Goal: Task Accomplishment & Management: Manage account settings

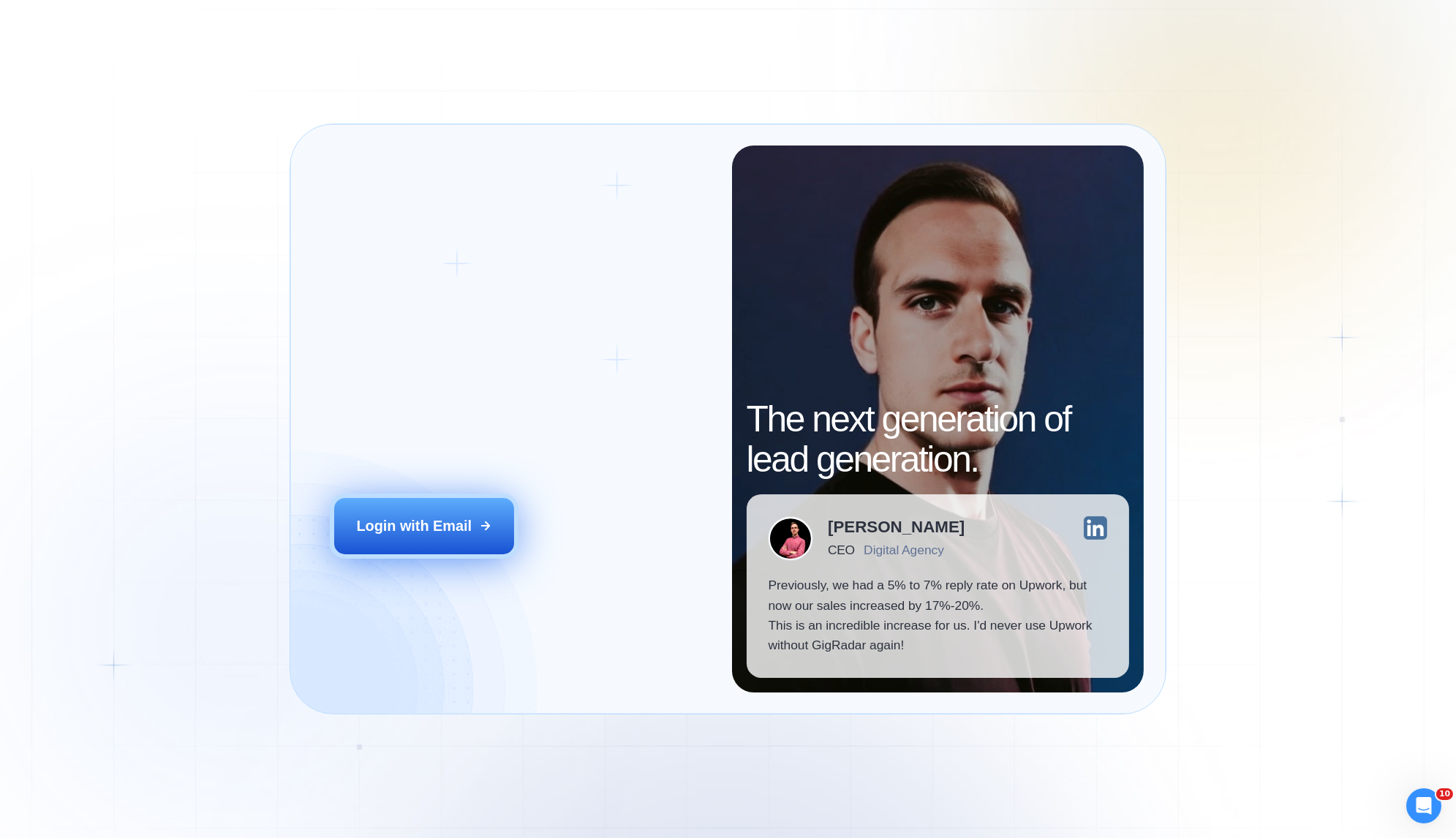
click at [396, 524] on div "Login with Email" at bounding box center [414, 527] width 115 height 20
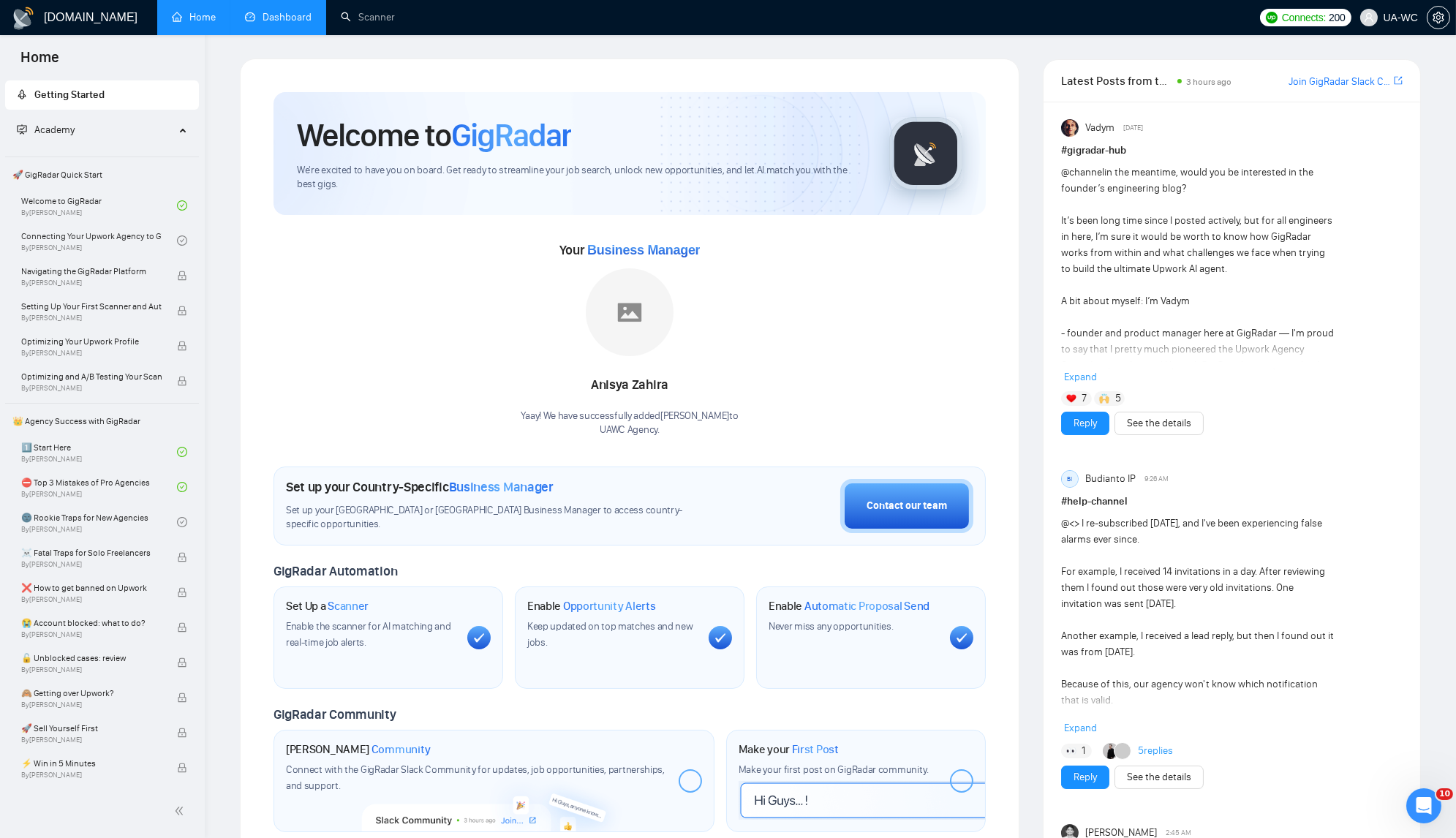
click at [260, 20] on link "Dashboard" at bounding box center [279, 17] width 67 height 13
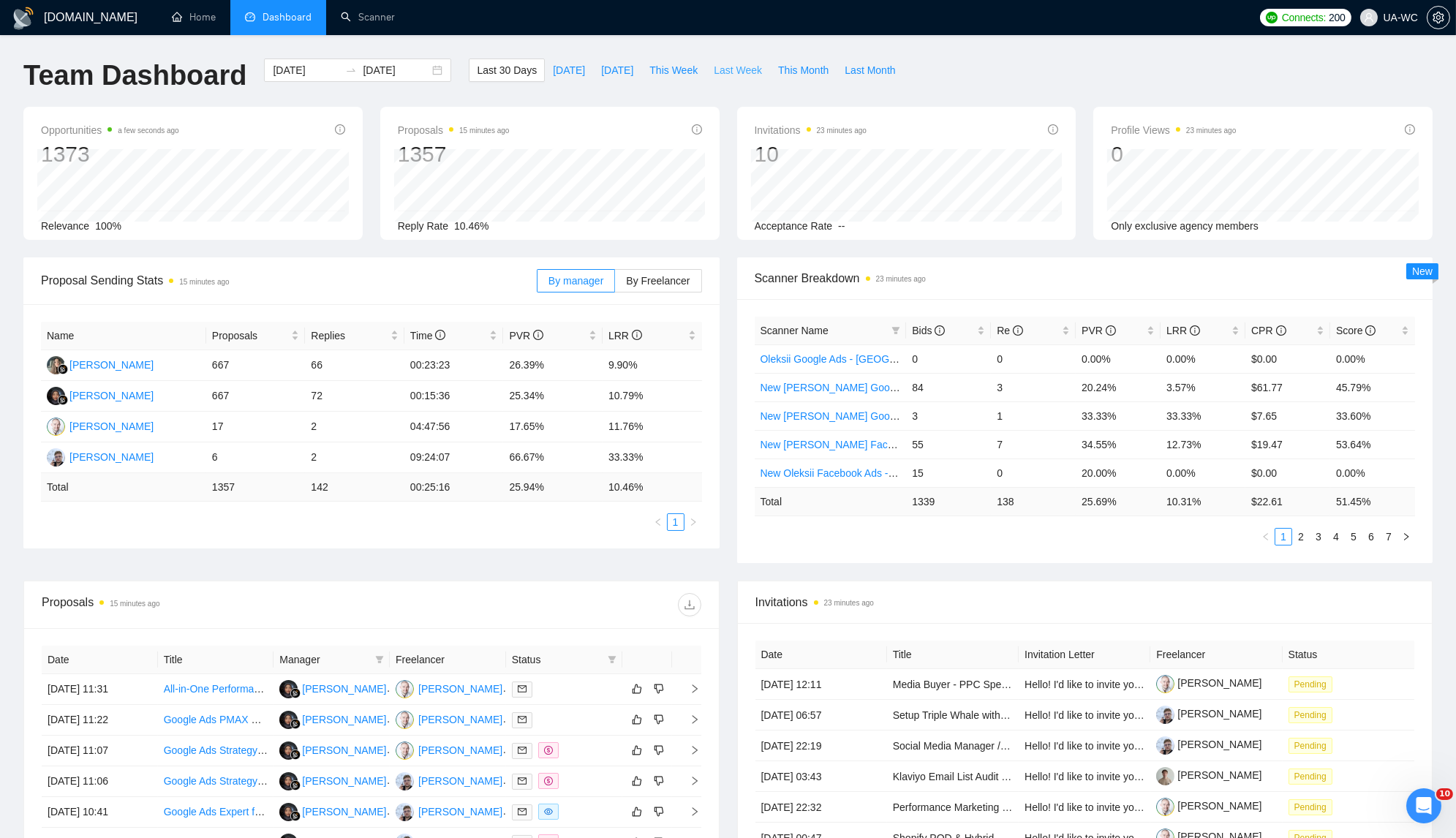
click at [730, 68] on span "Last Week" at bounding box center [738, 69] width 48 height 16
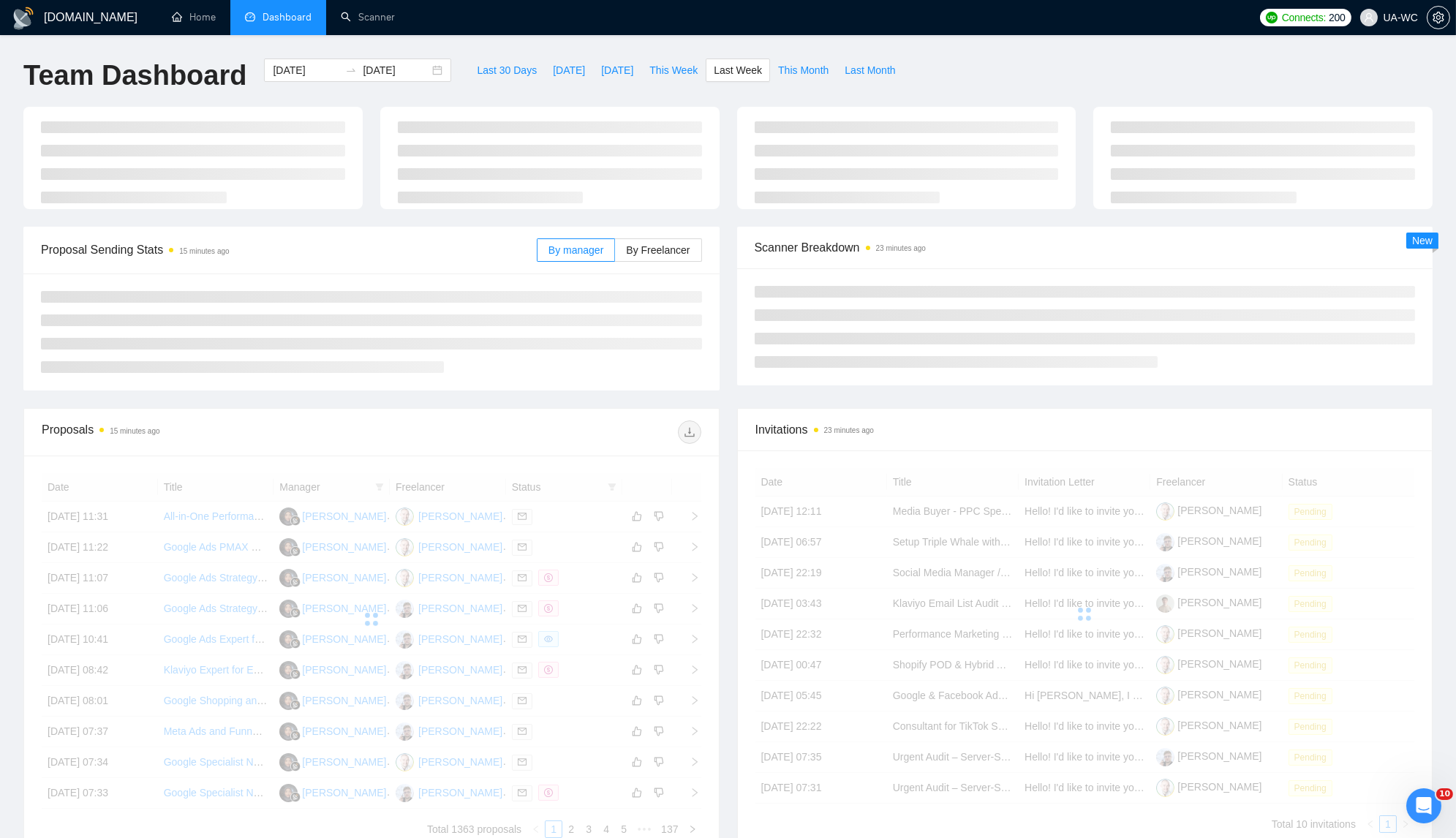
type input "[DATE]"
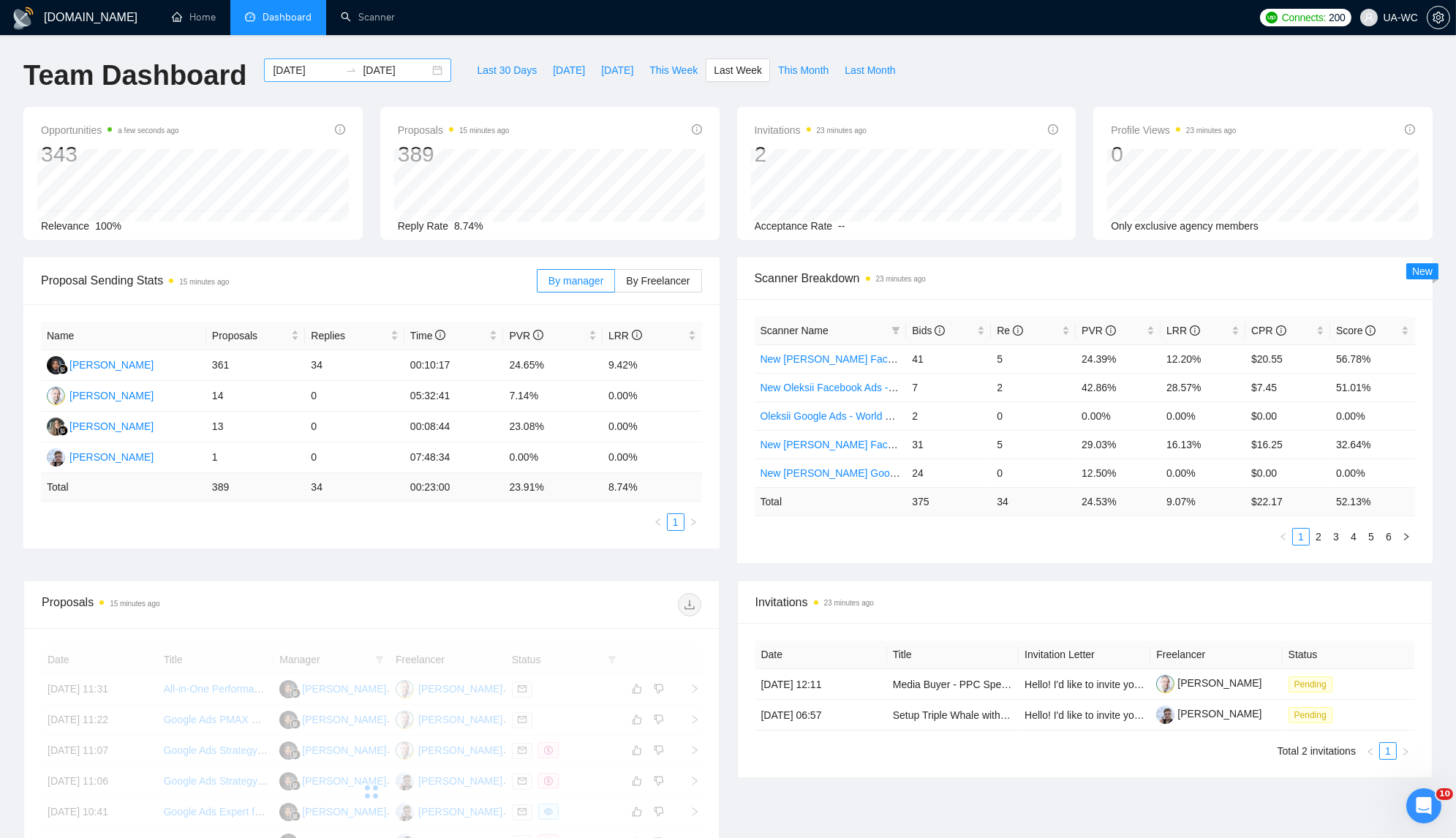
click at [428, 66] on div "[DATE] [DATE]" at bounding box center [357, 70] width 187 height 23
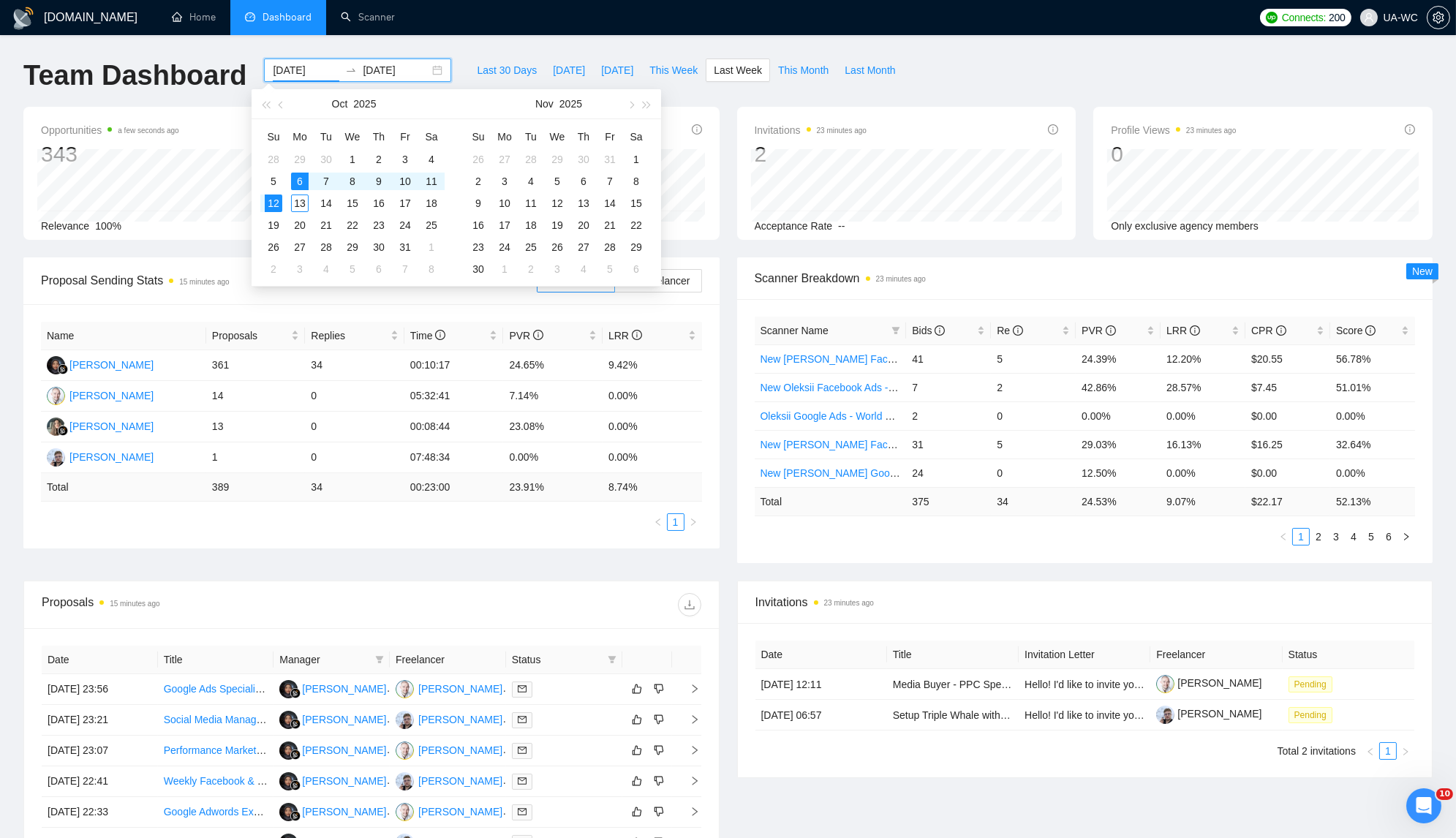
click at [427, 68] on div "[DATE] [DATE]" at bounding box center [357, 70] width 187 height 23
click at [1023, 66] on div "Team Dashboard [DATE] [DATE] Last 30 Days [DATE] [DATE] This Week Last Week Thi…" at bounding box center [728, 83] width 1427 height 48
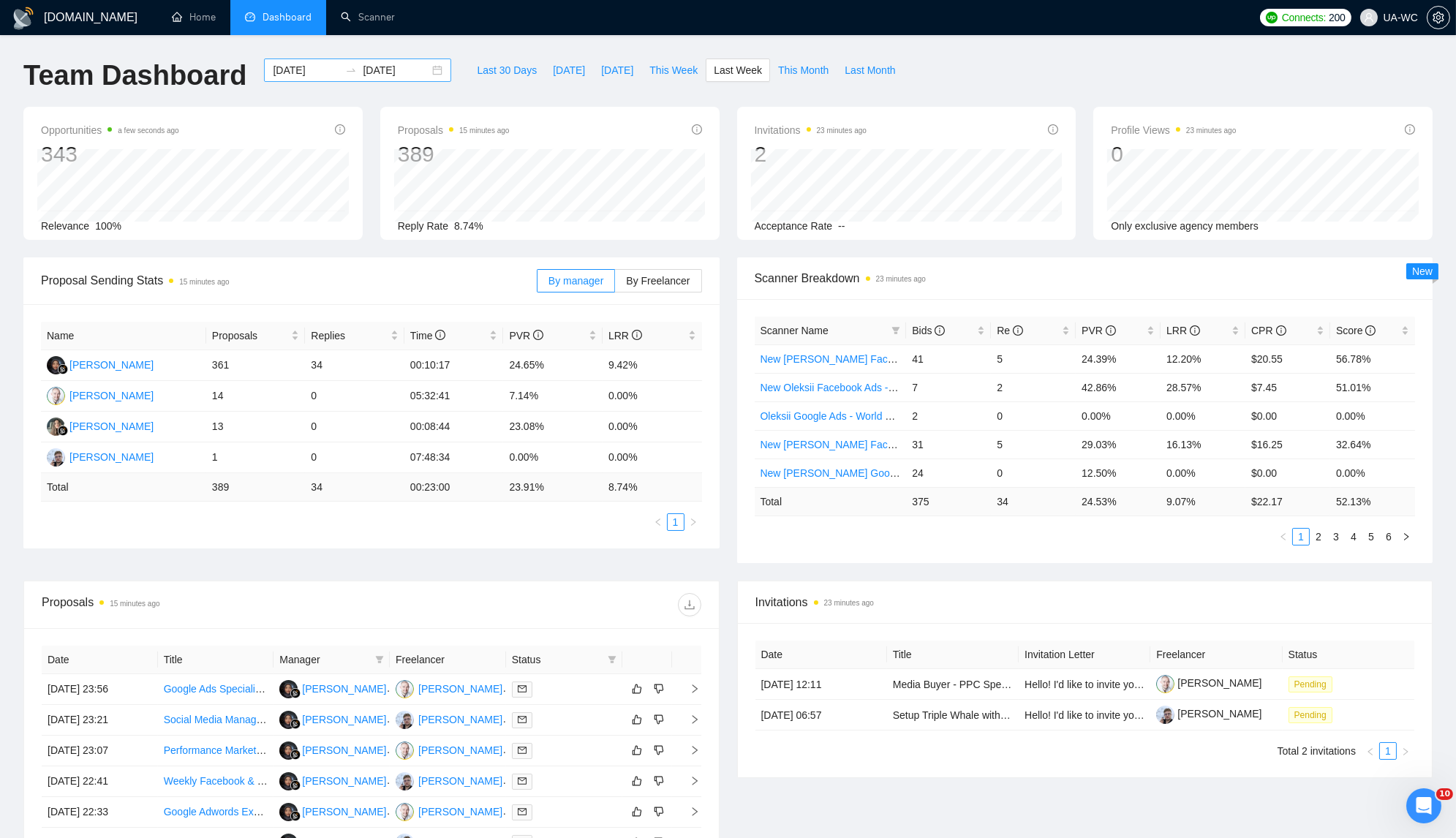
click at [422, 72] on div "[DATE] [DATE]" at bounding box center [357, 70] width 187 height 23
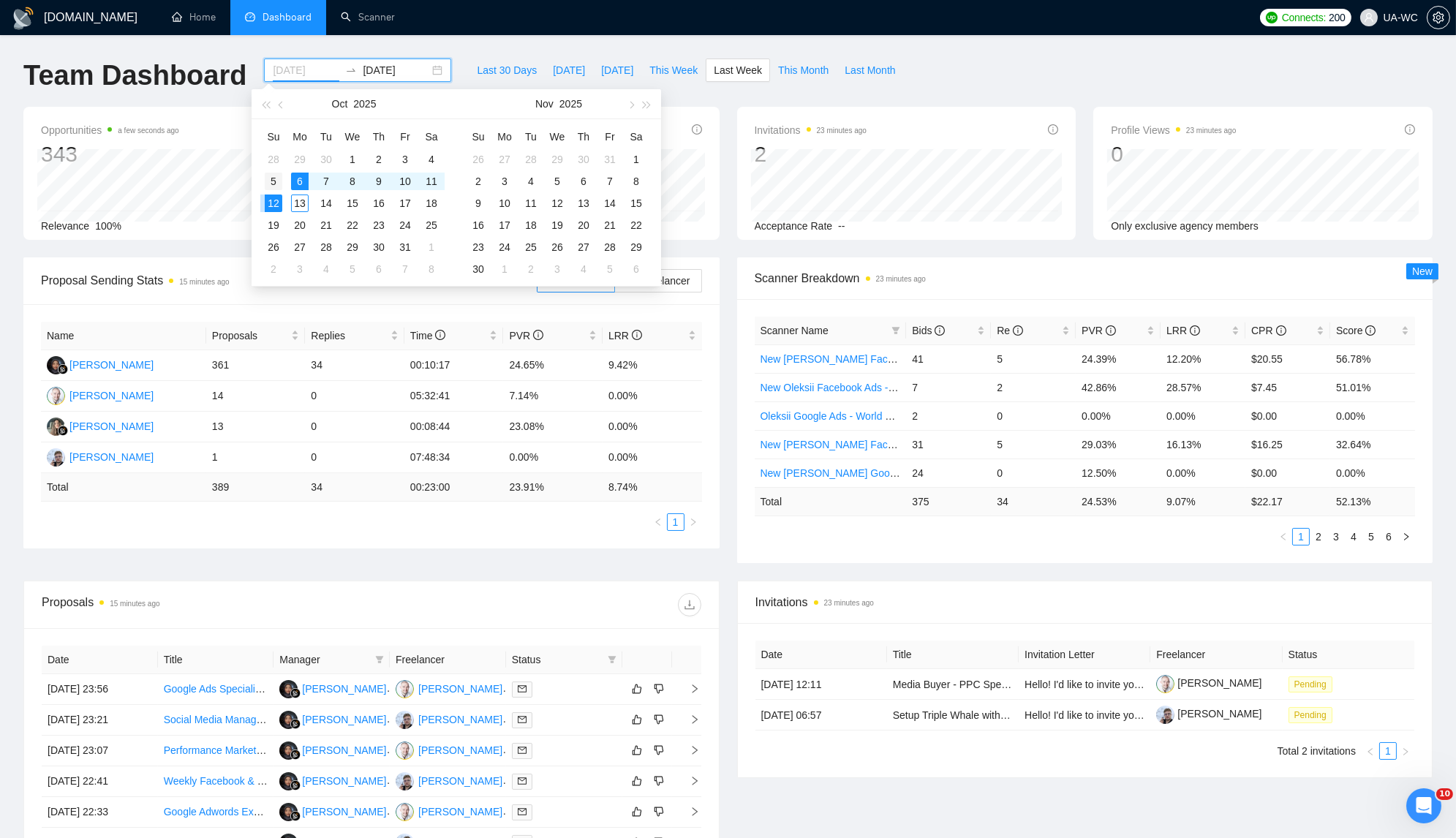
type input "[DATE]"
click at [275, 186] on div "5" at bounding box center [273, 181] width 18 height 18
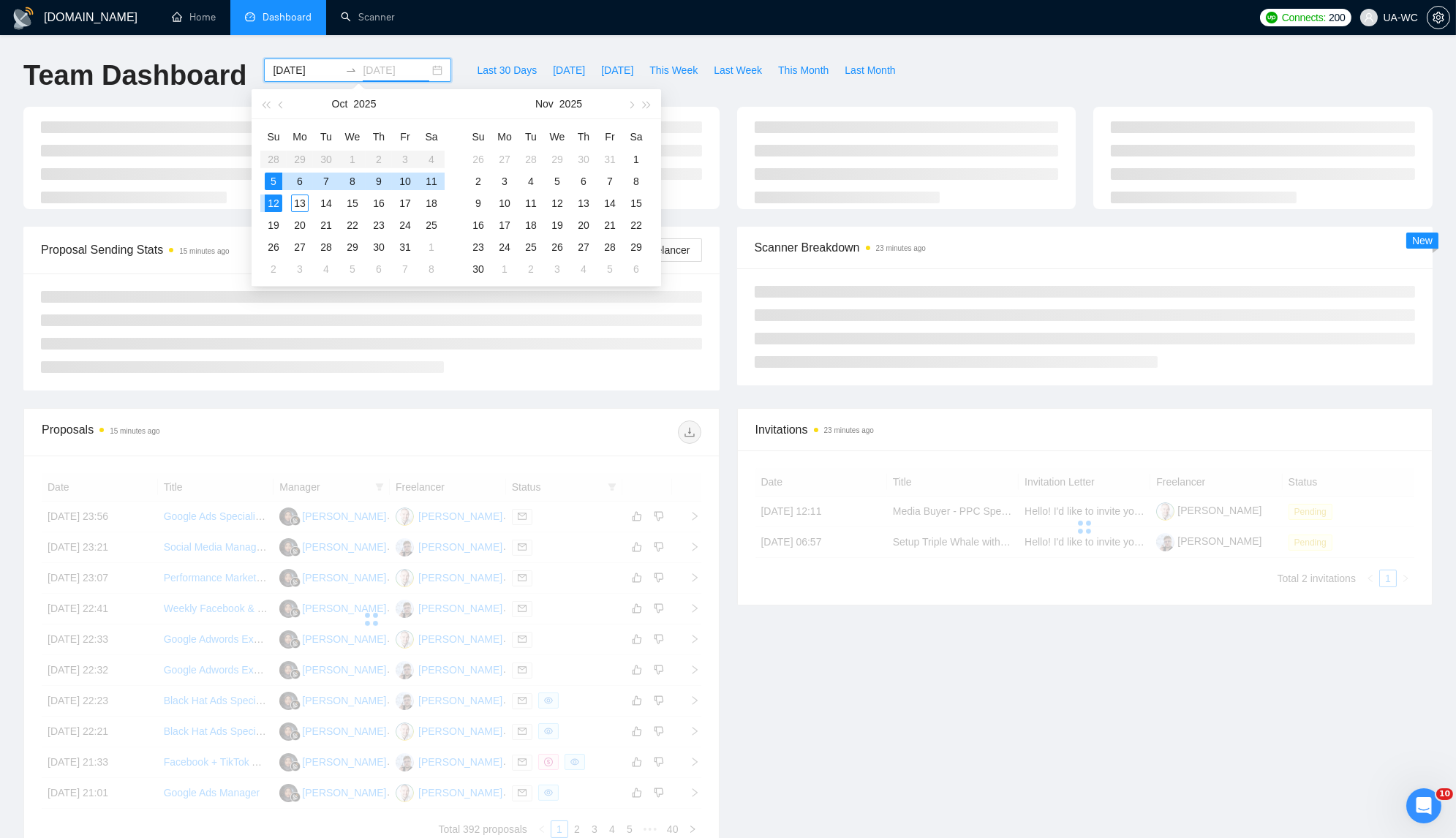
type input "[DATE]"
click at [273, 203] on div "12" at bounding box center [273, 203] width 18 height 18
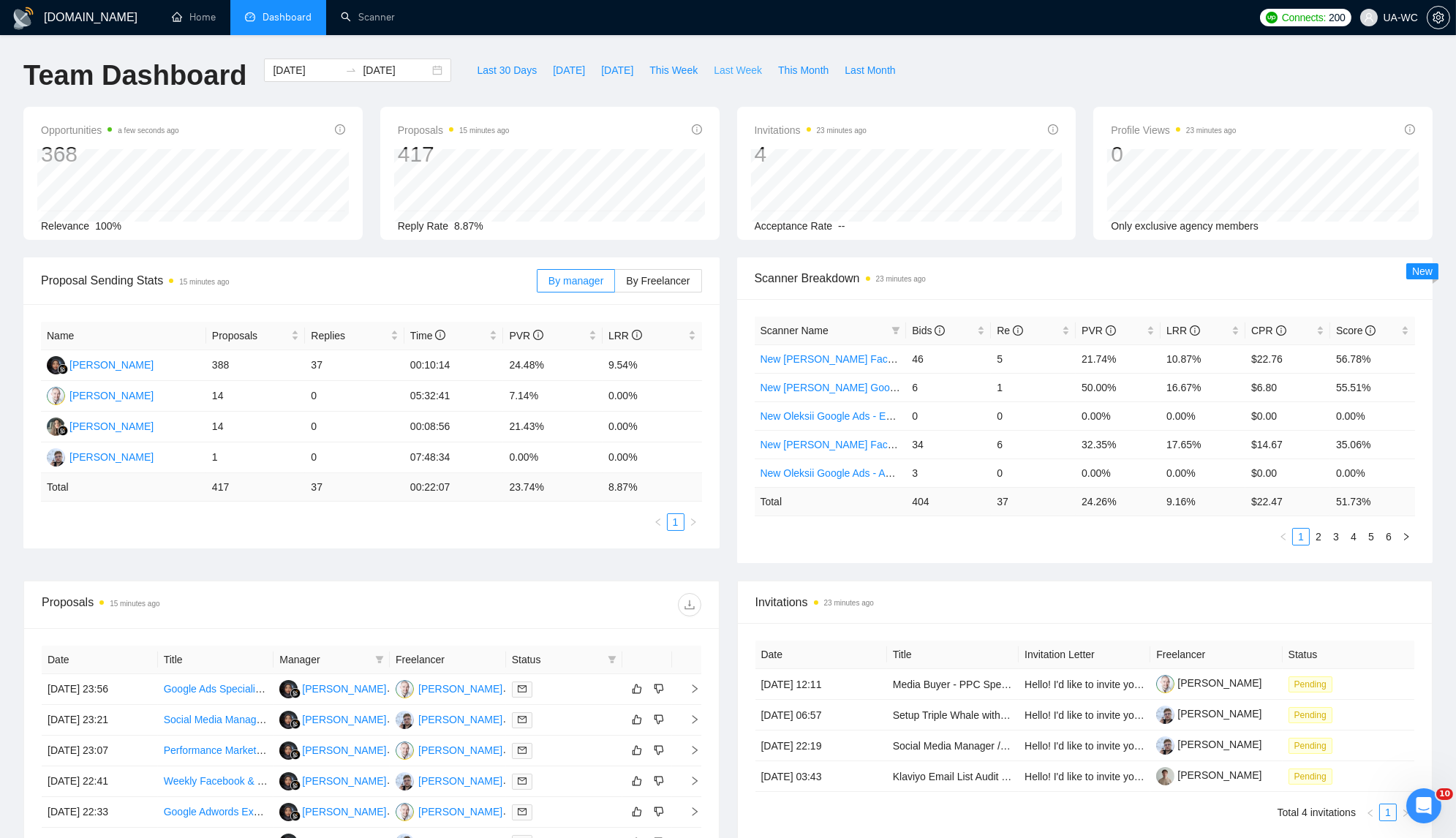
click at [720, 70] on span "Last Week" at bounding box center [738, 69] width 48 height 16
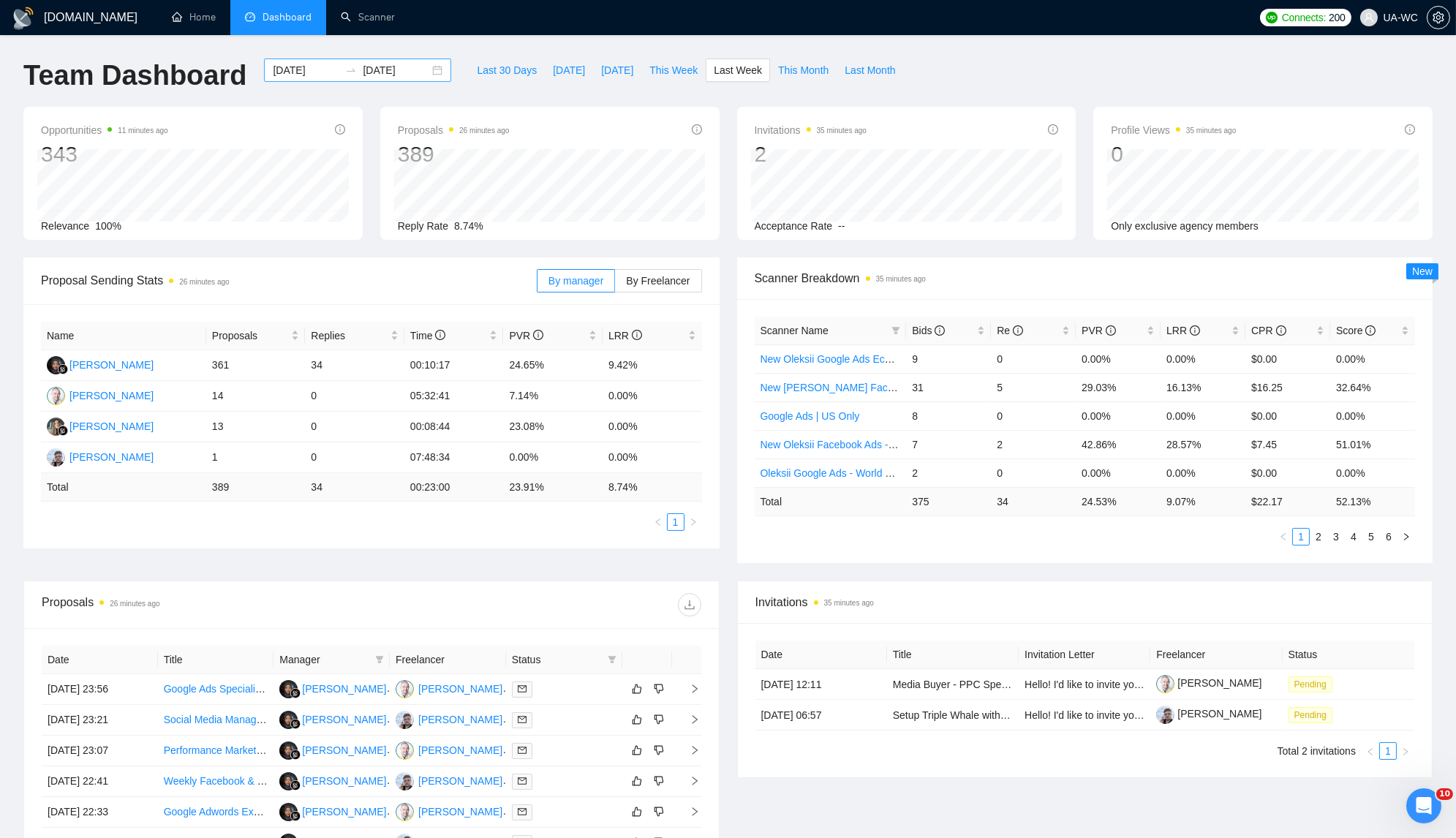
click at [425, 72] on div "[DATE] [DATE]" at bounding box center [357, 70] width 187 height 23
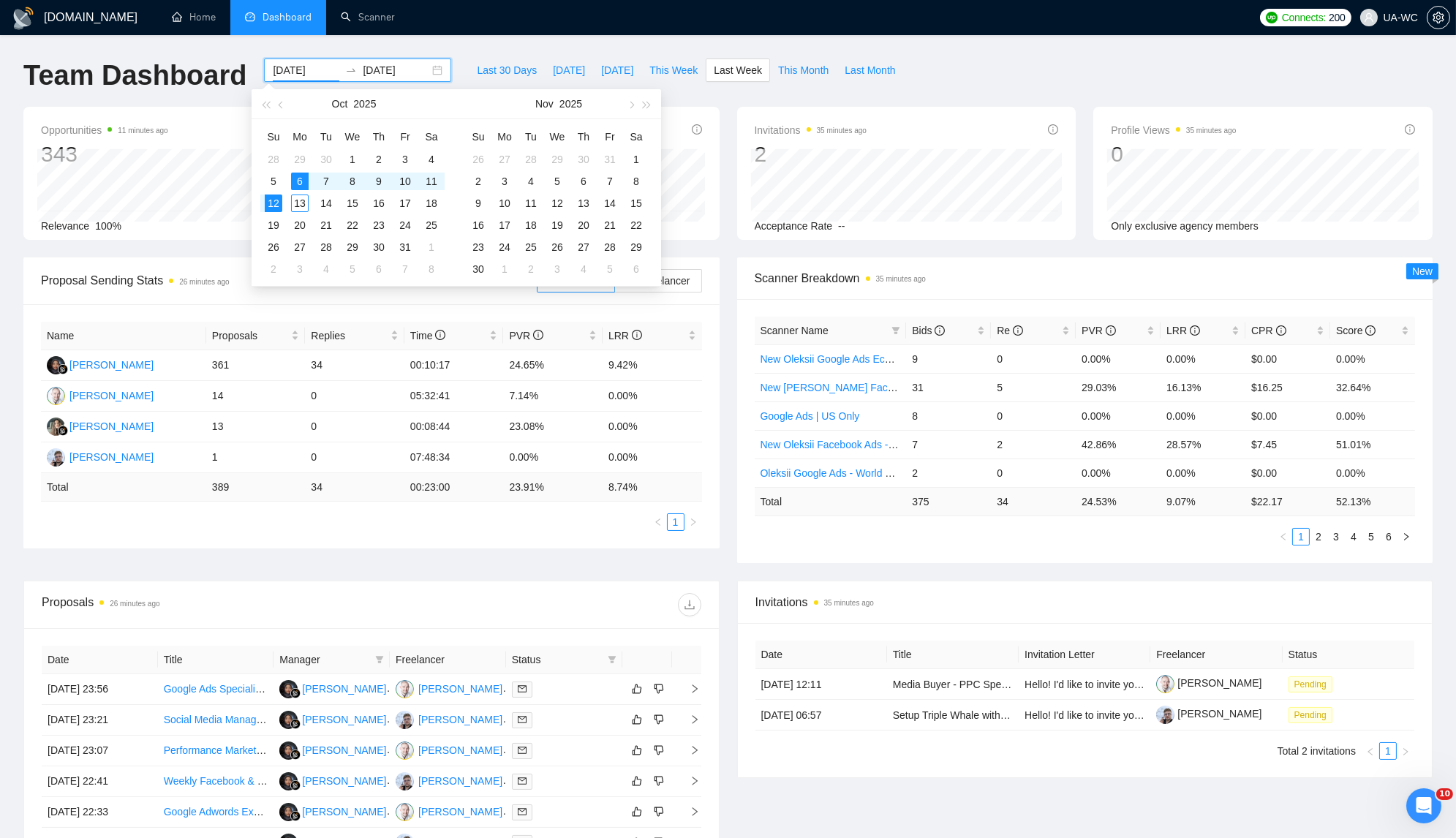
click at [422, 72] on div "[DATE] [DATE]" at bounding box center [357, 70] width 187 height 23
type input "[DATE]"
click at [297, 159] on div "29" at bounding box center [300, 159] width 18 height 18
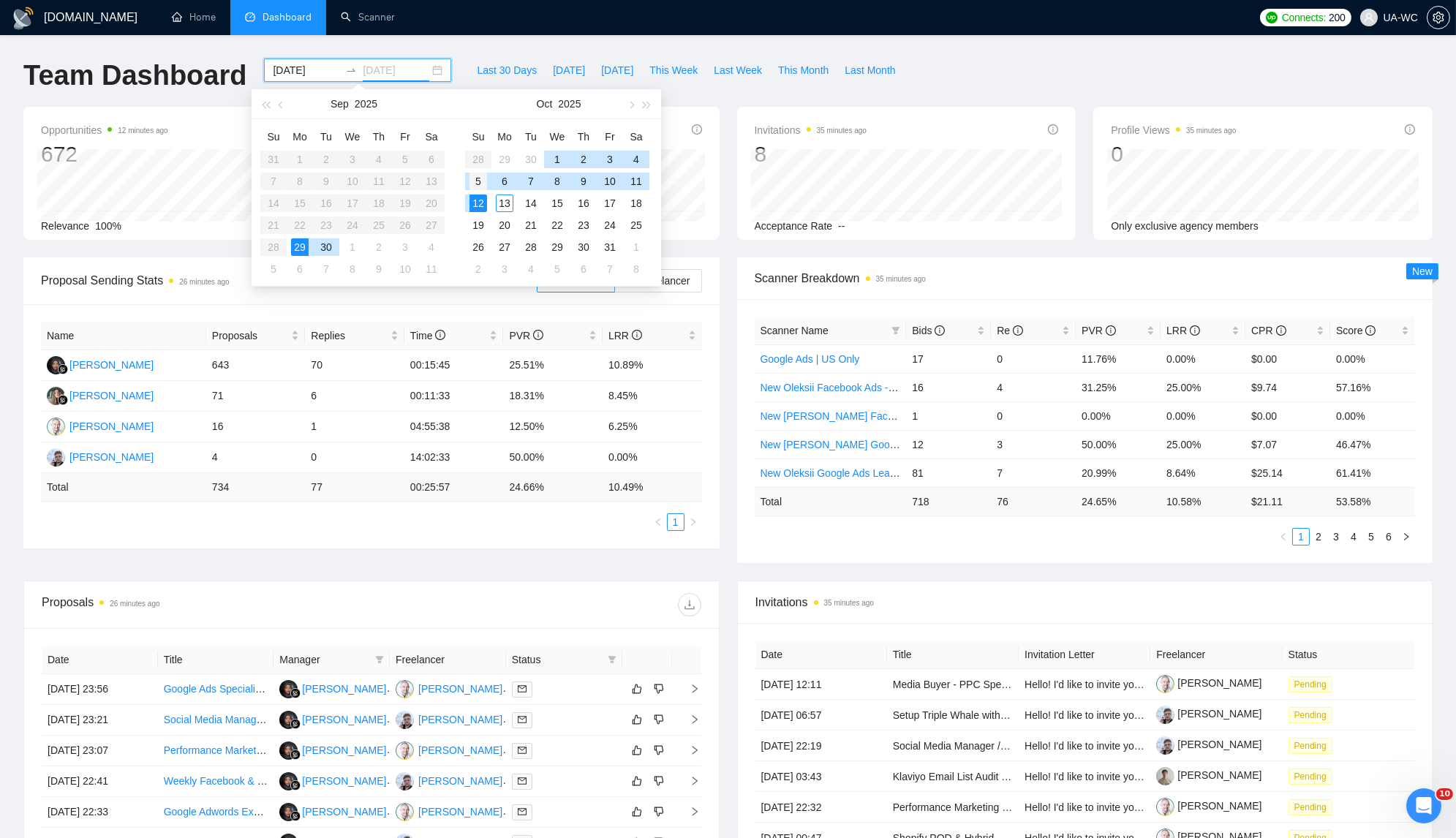
type input "[DATE]"
click at [478, 180] on div "5" at bounding box center [478, 181] width 18 height 18
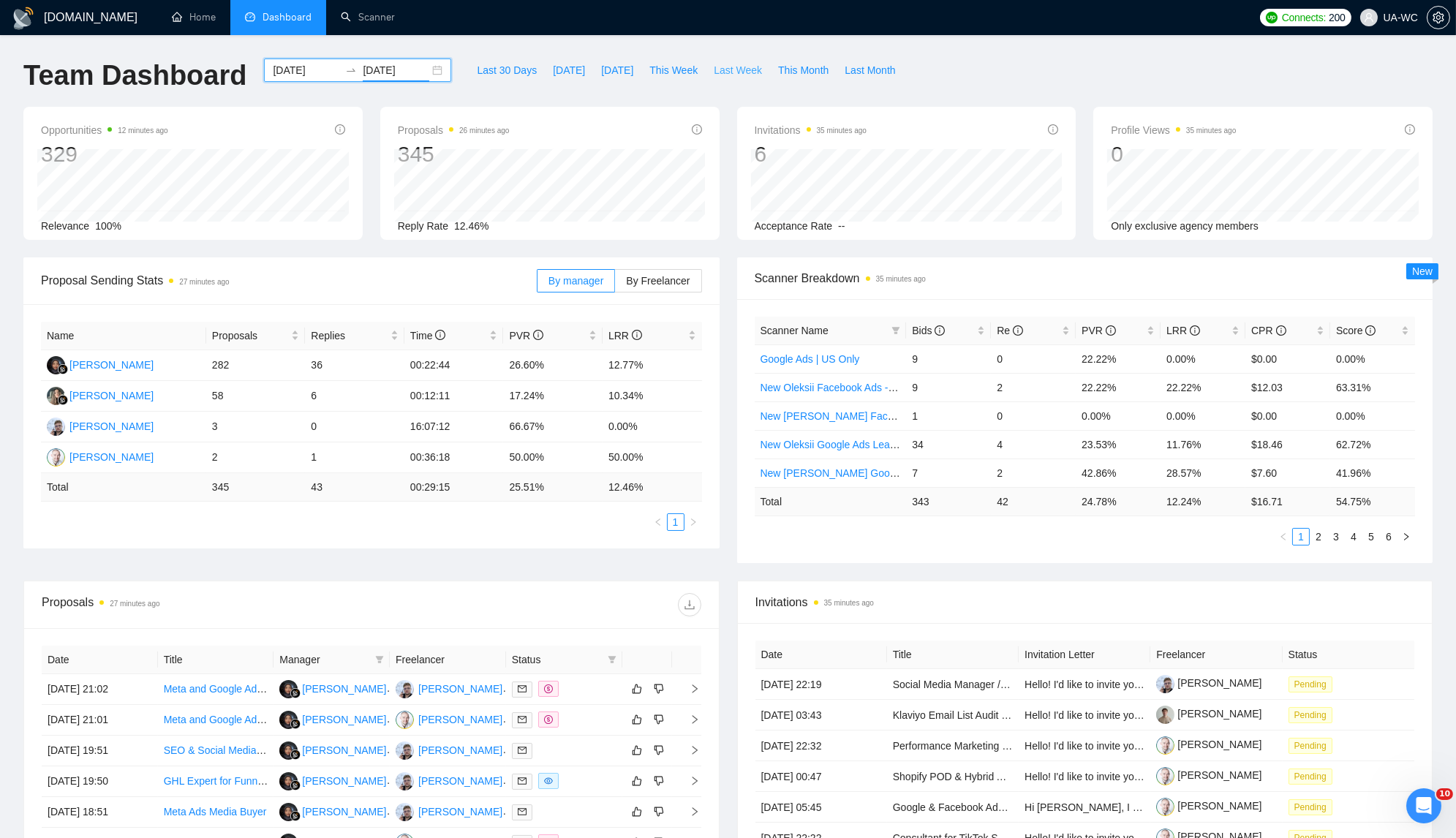
click at [727, 67] on span "Last Week" at bounding box center [738, 69] width 48 height 16
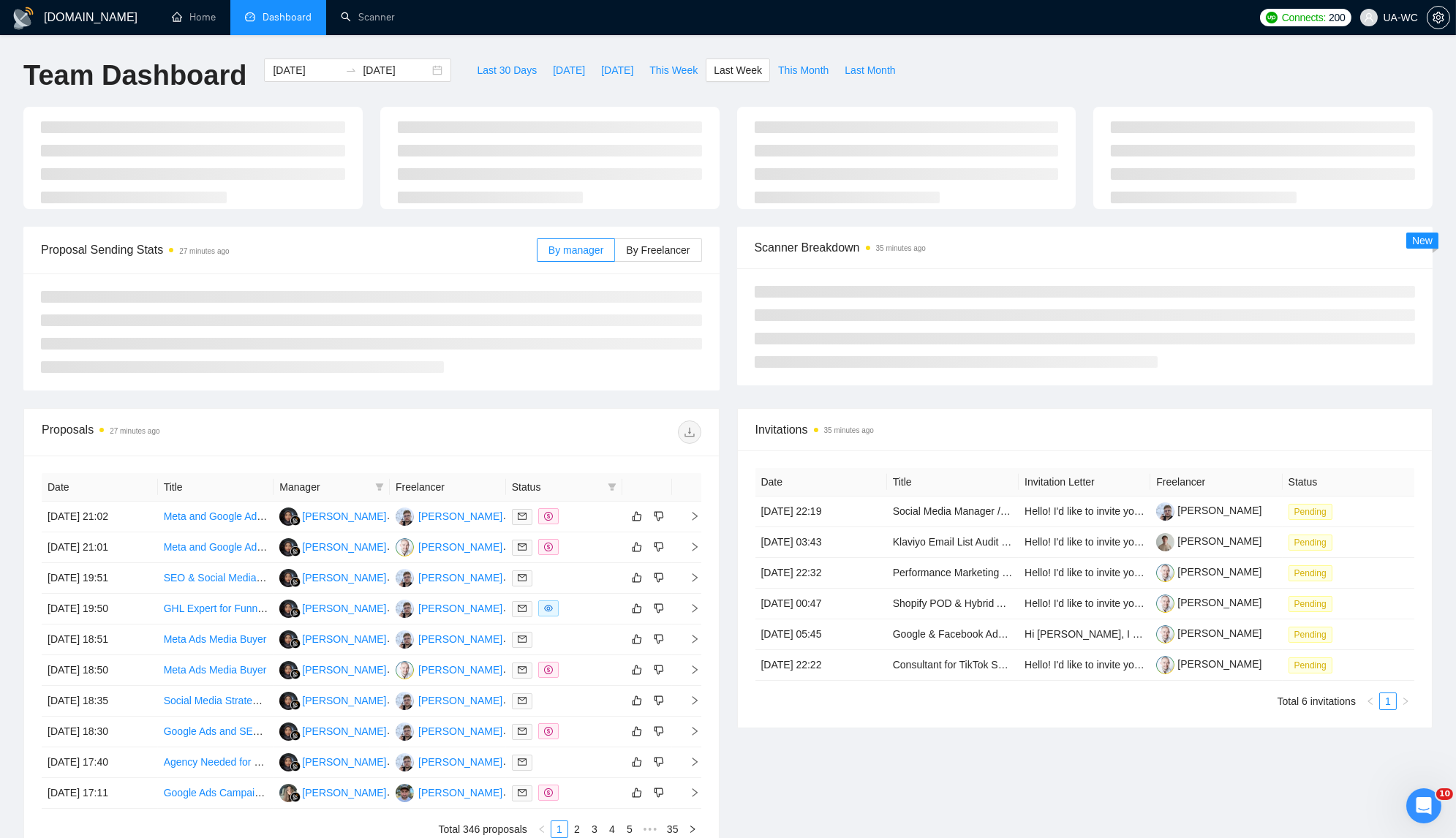
type input "[DATE]"
